Goal: Check status: Check status

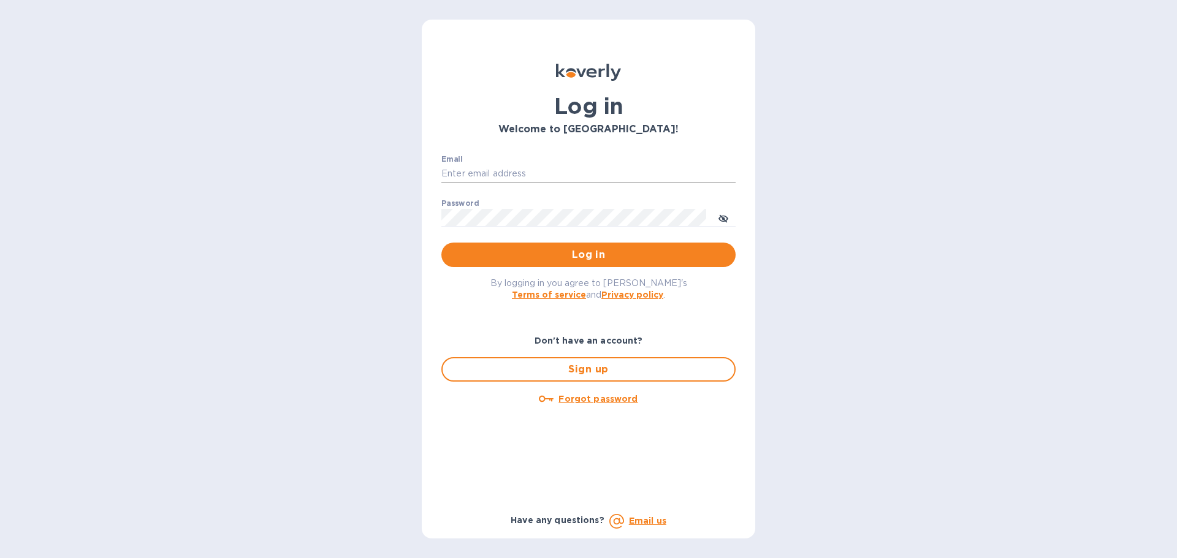
click at [503, 165] on input "Email" at bounding box center [588, 174] width 294 height 18
type input "[EMAIL_ADDRESS][DOMAIN_NAME]"
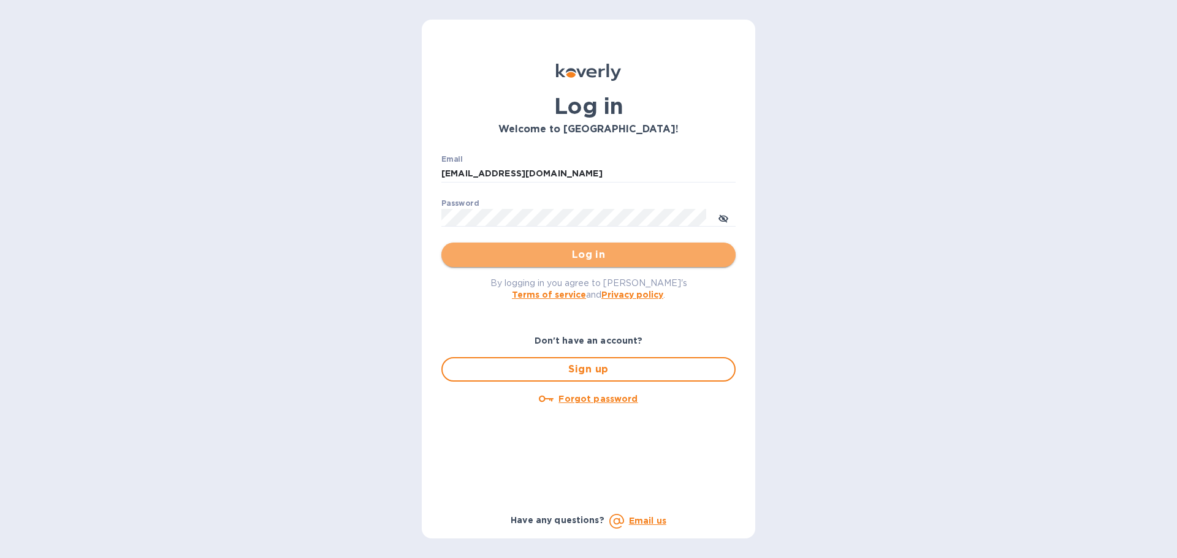
click at [557, 251] on span "Log in" at bounding box center [588, 255] width 275 height 15
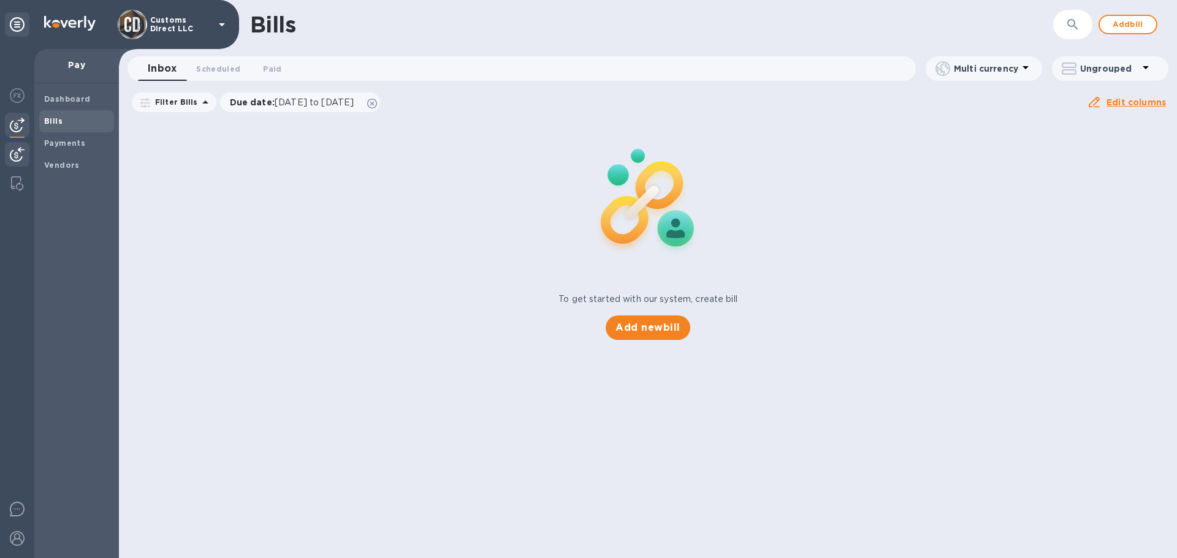
click at [12, 155] on img at bounding box center [17, 154] width 15 height 15
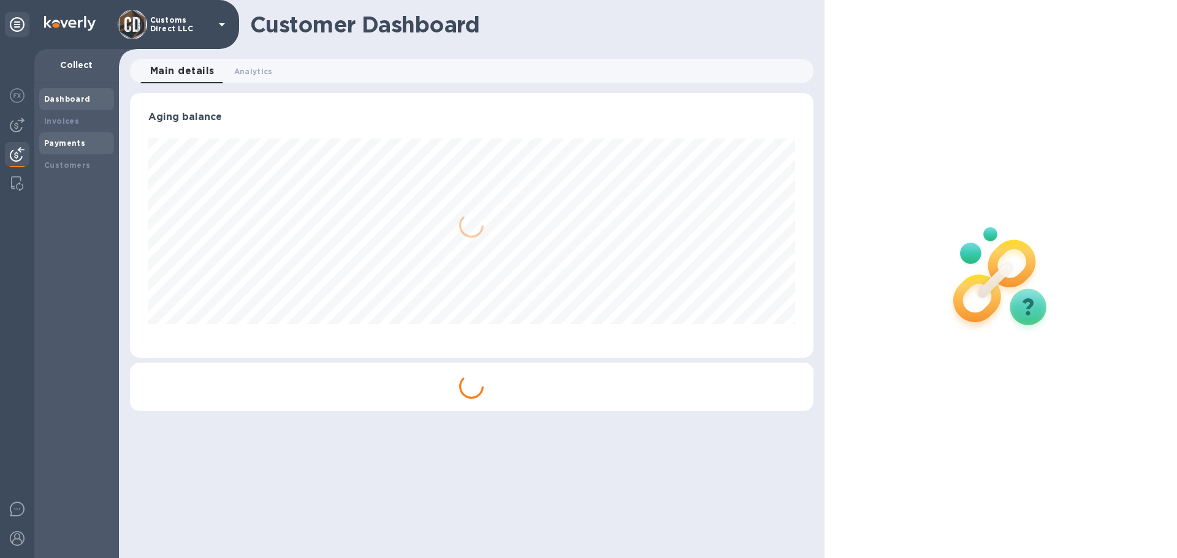
scroll to position [265, 683]
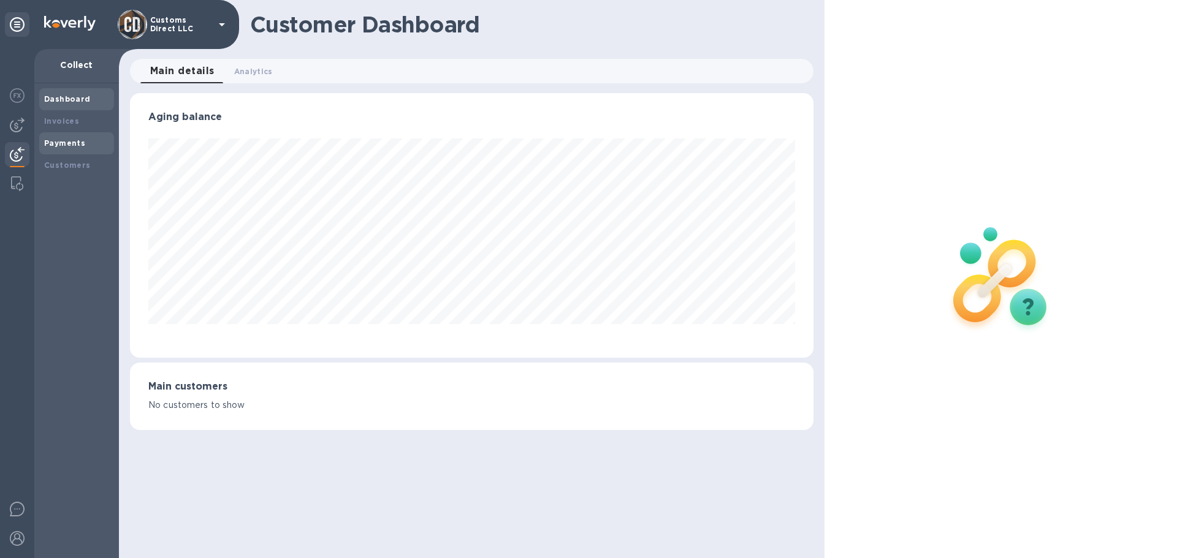
click at [55, 142] on b "Payments" at bounding box center [64, 143] width 41 height 9
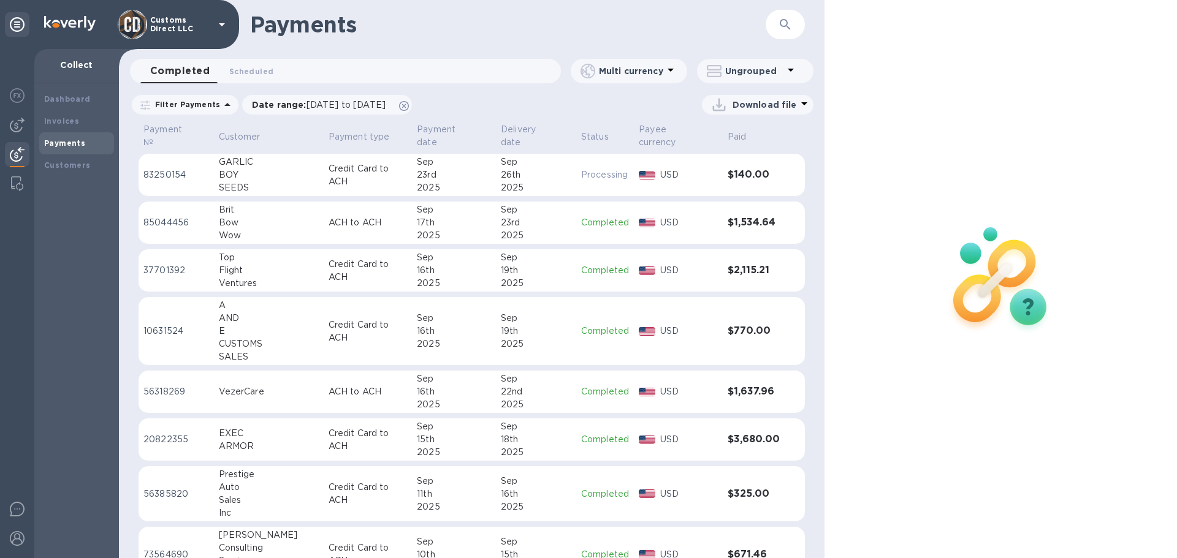
click at [555, 216] on div "23rd" at bounding box center [536, 222] width 70 height 13
